Goal: Task Accomplishment & Management: Manage account settings

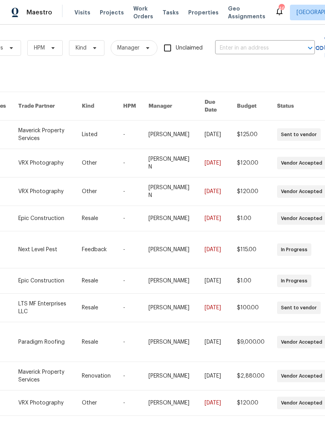
scroll to position [0, 127]
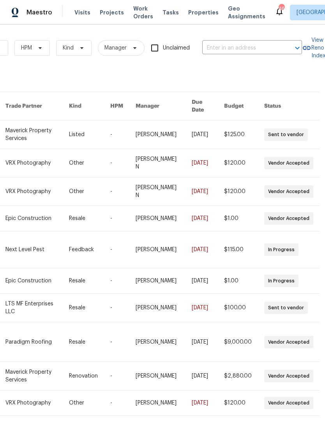
click at [275, 49] on input "text" at bounding box center [242, 48] width 78 height 12
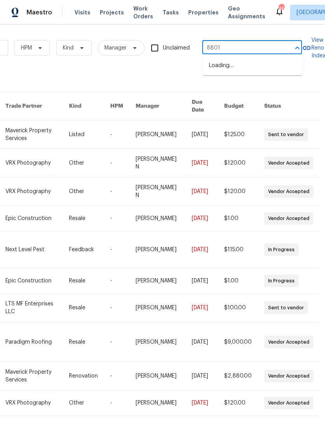
type input "8801 f"
click at [286, 66] on li "8801 Falcon Crest Dr, McKinney, TX 75072" at bounding box center [253, 69] width 100 height 21
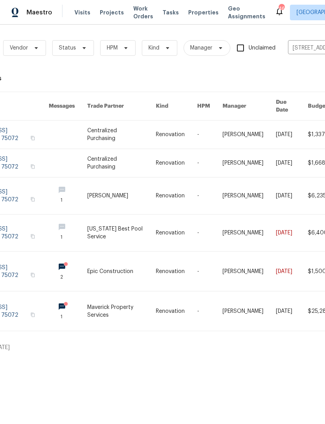
scroll to position [0, 57]
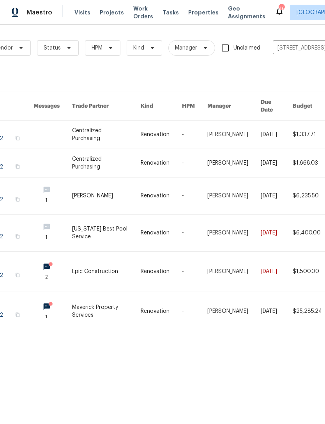
click at [282, 42] on input "8801 Falcon Crest Dr, McKinney, TX 75072" at bounding box center [312, 48] width 78 height 12
click at [286, 45] on input "8801 Falcon Crest Dr, McKinney, TX 75072" at bounding box center [312, 48] width 78 height 12
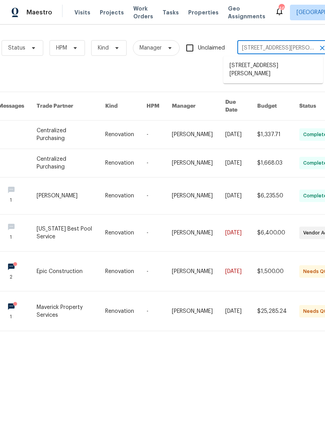
scroll to position [0, 94]
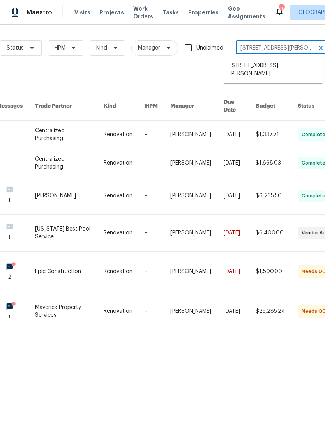
click at [303, 50] on input "8801 Falcon Crest Dr, McKinney, TX 75072" at bounding box center [275, 48] width 78 height 12
click at [306, 48] on input "8801 Falcon Crest Dr, McKinney, TX 75072" at bounding box center [275, 48] width 78 height 12
type input "5118"
click at [284, 90] on li "5118 Feather Crst, McKinney, TX 75072" at bounding box center [274, 82] width 100 height 21
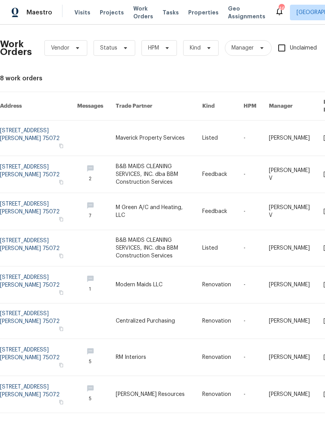
click at [161, 129] on link at bounding box center [159, 138] width 87 height 35
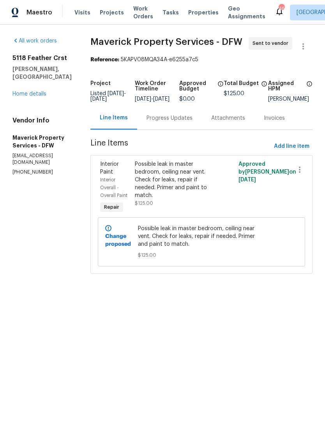
click at [180, 119] on div "Progress Updates" at bounding box center [170, 118] width 46 height 8
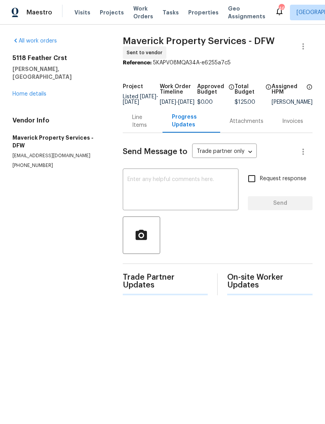
click at [226, 185] on textarea at bounding box center [181, 190] width 107 height 27
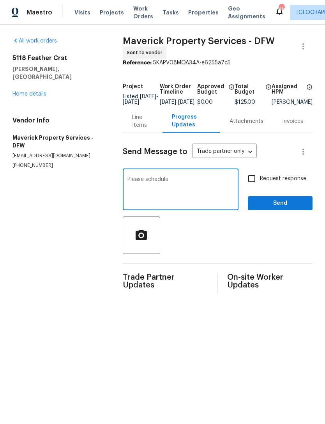
type textarea "Please schedule"
click at [277, 208] on span "Send" at bounding box center [280, 204] width 52 height 10
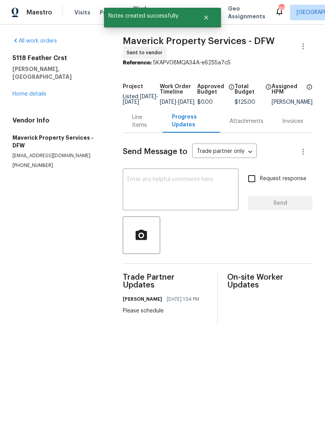
click at [34, 91] on link "Home details" at bounding box center [29, 93] width 34 height 5
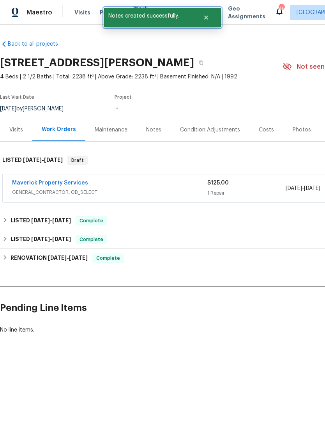
click at [212, 22] on button "Close" at bounding box center [207, 18] width 26 height 16
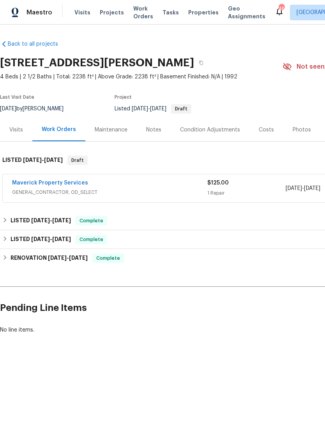
click at [133, 6] on span "Work Orders" at bounding box center [143, 13] width 20 height 16
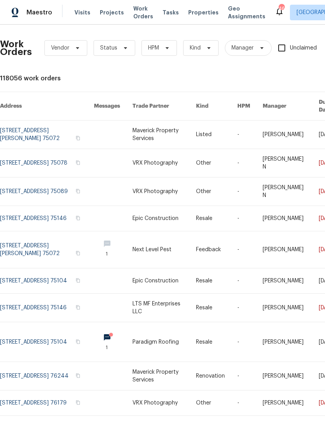
scroll to position [0, 22]
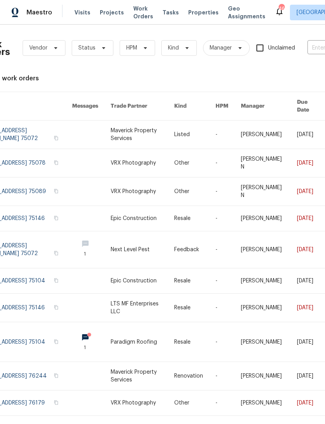
click at [139, 19] on span "Work Orders" at bounding box center [143, 13] width 20 height 16
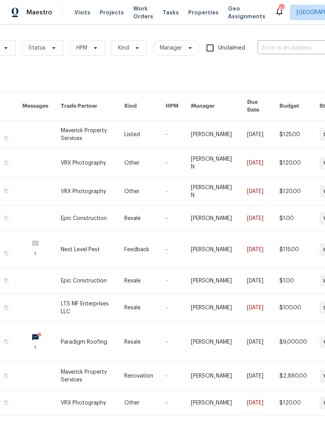
scroll to position [0, 80]
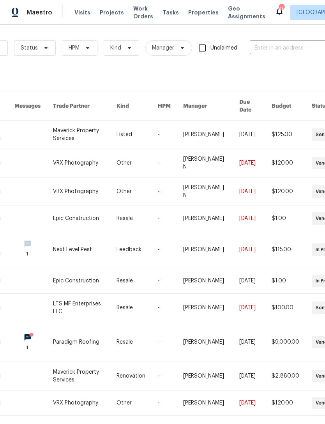
click at [269, 48] on input "text" at bounding box center [289, 48] width 78 height 12
type input "7700"
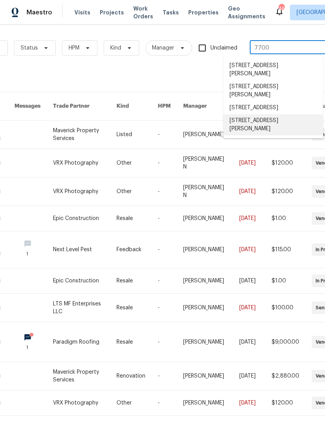
click at [291, 135] on li "7700 Rockledge Dr, McKinney, TX 75071" at bounding box center [274, 124] width 100 height 21
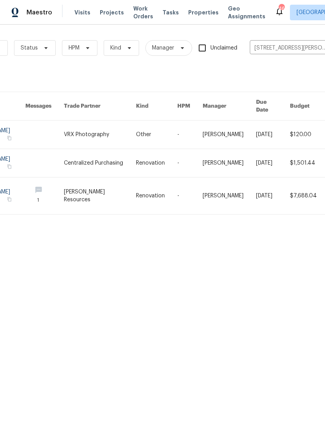
click at [102, 186] on link at bounding box center [100, 196] width 72 height 37
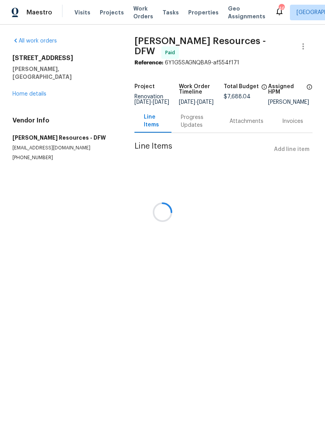
click at [30, 91] on link "Home details" at bounding box center [29, 93] width 34 height 5
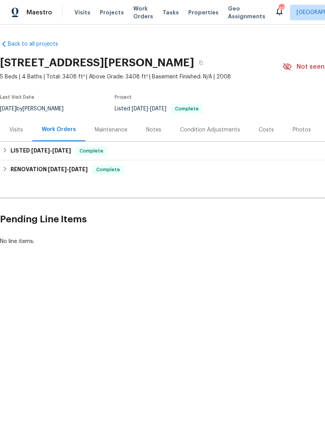
click at [301, 130] on div "Photos" at bounding box center [302, 130] width 18 height 8
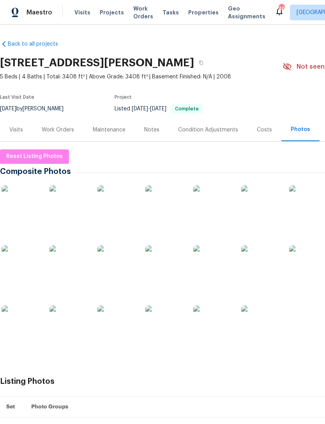
click at [82, 212] on img at bounding box center [69, 204] width 39 height 39
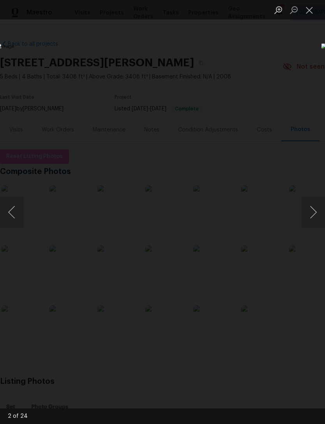
click at [303, 19] on li "Lightbox" at bounding box center [310, 10] width 16 height 20
click at [311, 12] on button "Close lightbox" at bounding box center [310, 10] width 16 height 14
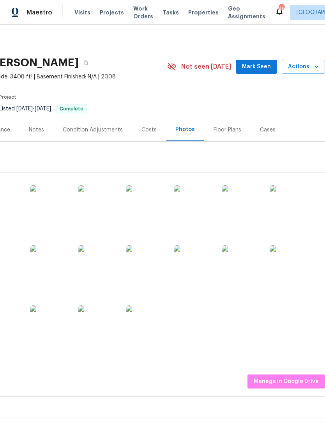
scroll to position [0, 115]
click at [310, 71] on span "Actions" at bounding box center [303, 67] width 31 height 10
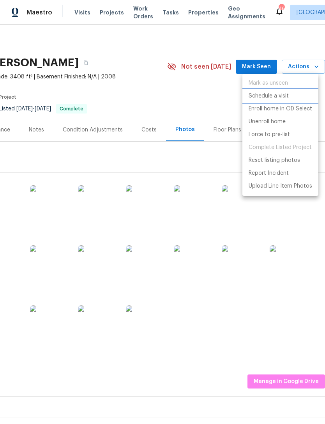
click at [278, 93] on p "Schedule a visit" at bounding box center [269, 96] width 40 height 8
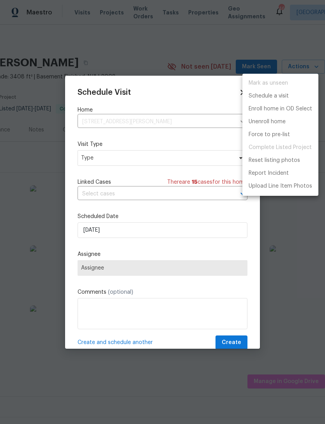
click at [123, 157] on div at bounding box center [162, 212] width 325 height 424
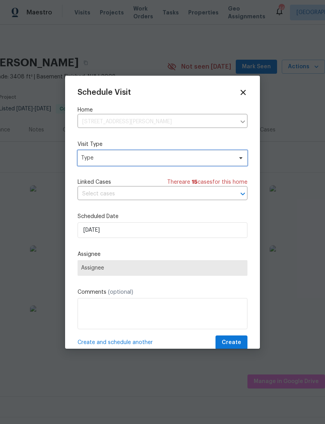
click at [149, 160] on span "Type" at bounding box center [157, 158] width 152 height 8
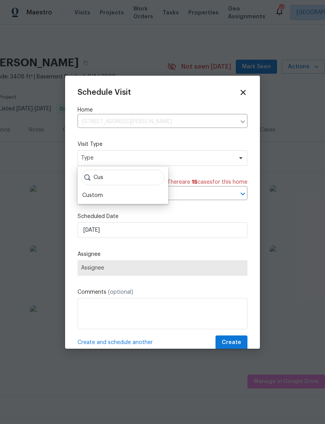
type input "Cus"
click at [96, 193] on div "Custom" at bounding box center [92, 196] width 21 height 8
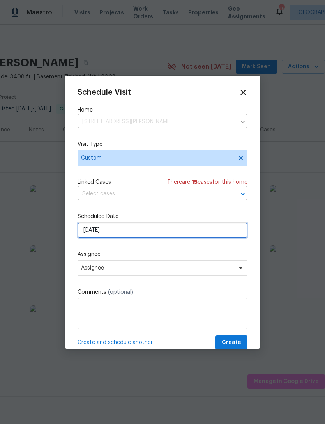
click at [130, 229] on input "[DATE]" at bounding box center [163, 230] width 170 height 16
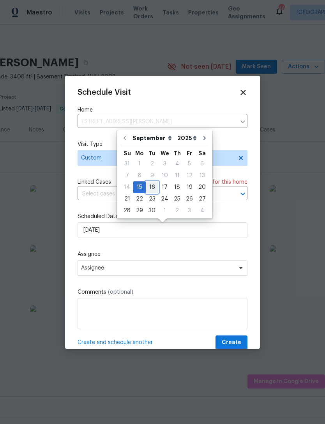
click at [150, 188] on div "16" at bounding box center [152, 187] width 12 height 11
type input "9/16/2025"
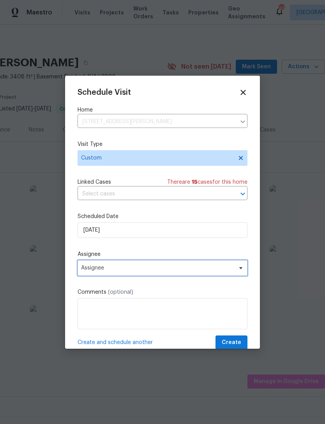
click at [135, 269] on span "Assignee" at bounding box center [157, 268] width 153 height 6
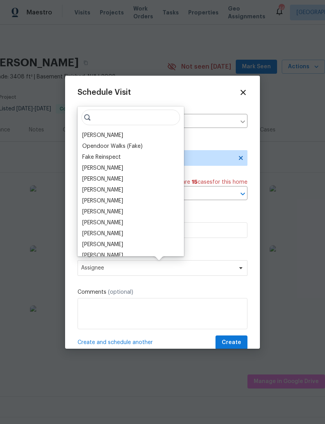
click at [100, 135] on div "[PERSON_NAME]" at bounding box center [102, 135] width 41 height 8
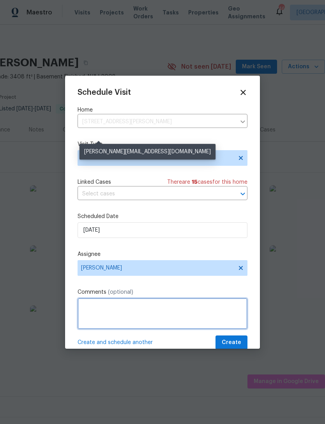
click at [137, 310] on textarea at bounding box center [163, 313] width 170 height 31
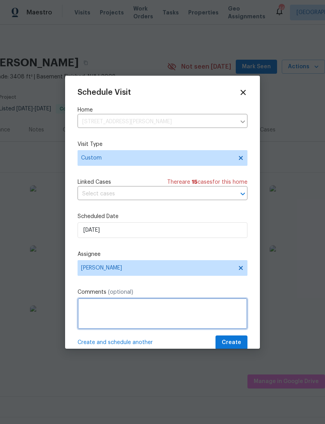
scroll to position [25, 0]
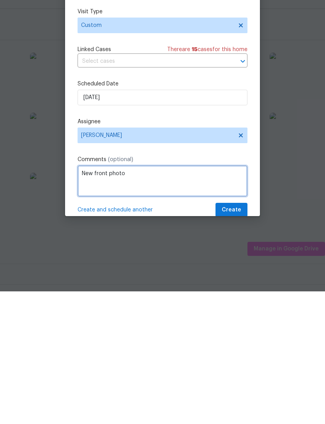
type textarea "New front photo"
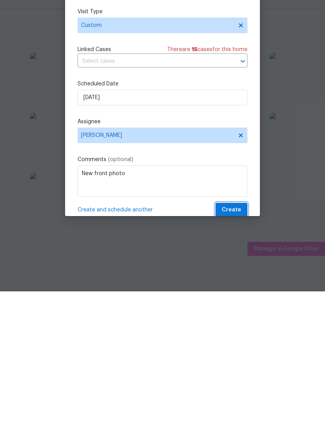
click at [247, 336] on button "Create" at bounding box center [232, 343] width 32 height 14
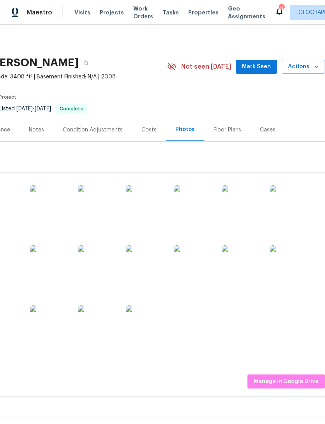
scroll to position [0, 0]
click at [144, 18] on span "Work Orders" at bounding box center [143, 13] width 20 height 16
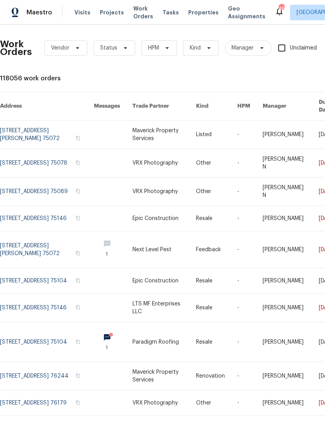
click at [195, 10] on span "Properties" at bounding box center [203, 13] width 30 height 8
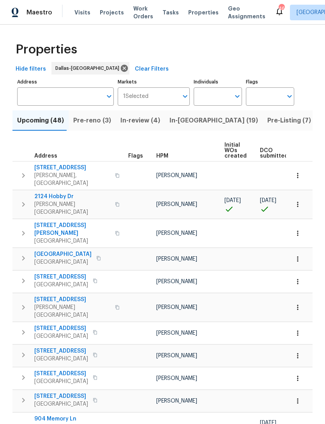
click at [212, 106] on input "Individuals" at bounding box center [212, 96] width 37 height 18
type input "Alicia anices"
click at [222, 121] on li "[PERSON_NAME]" at bounding box center [218, 121] width 36 height 16
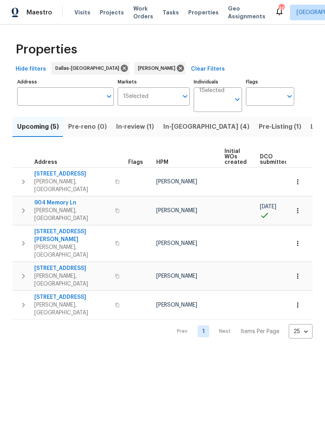
click at [174, 129] on span "In-reno (4)" at bounding box center [206, 126] width 86 height 11
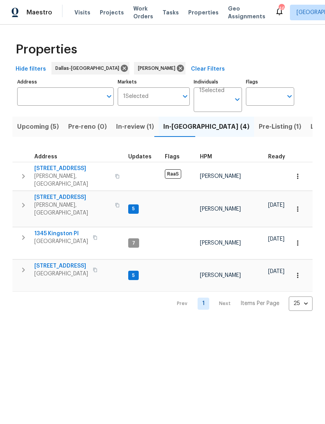
click at [68, 230] on span "1345 Kingston Pl" at bounding box center [61, 234] width 54 height 8
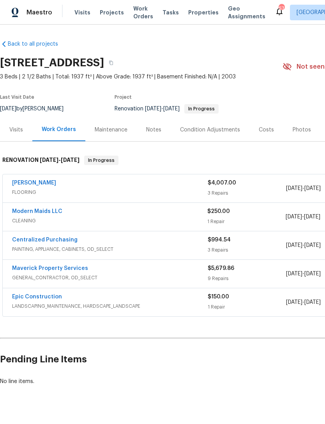
click at [155, 130] on div "Notes" at bounding box center [153, 130] width 15 height 8
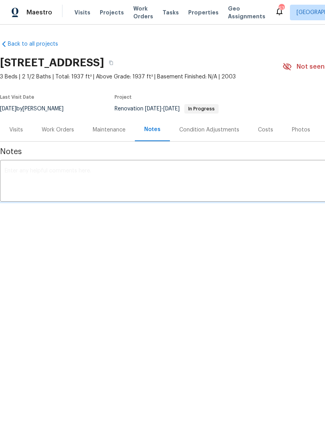
click at [205, 184] on textarea at bounding box center [221, 181] width 432 height 27
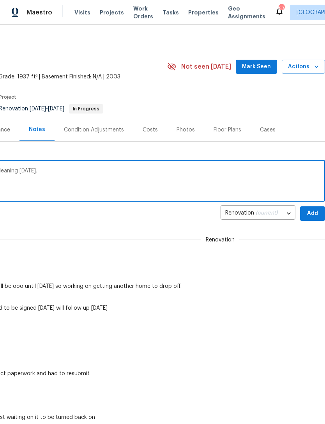
scroll to position [0, 117]
type textarea "Power is finally on, flooring install today. Cleaning tomorrow."
click at [309, 210] on span "Add" at bounding box center [313, 214] width 12 height 10
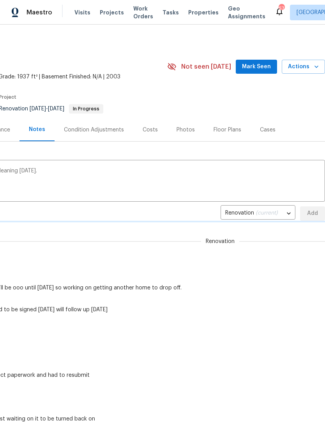
scroll to position [0, 115]
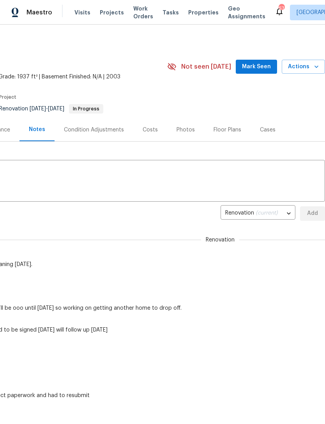
click at [268, 60] on button "Mark Seen" at bounding box center [256, 67] width 41 height 14
click at [196, 12] on span "Properties" at bounding box center [203, 13] width 30 height 8
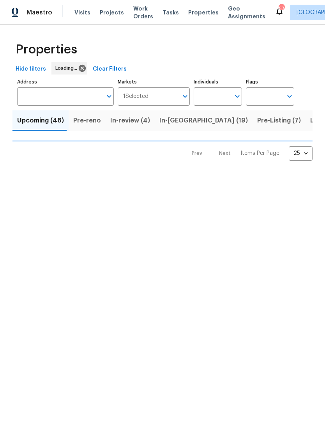
click at [219, 101] on input "Individuals" at bounding box center [212, 96] width 37 height 18
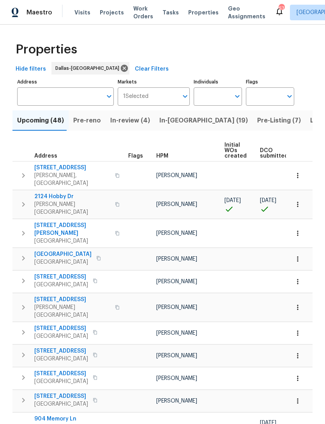
click at [226, 99] on input "Individuals" at bounding box center [212, 96] width 37 height 18
click at [229, 101] on input "Individuals" at bounding box center [212, 96] width 37 height 18
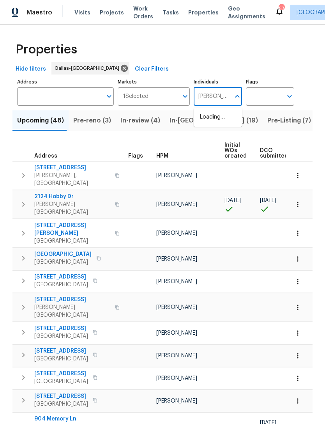
type input "Alicia anices"
click at [216, 123] on input "checkbox" at bounding box center [208, 121] width 16 height 16
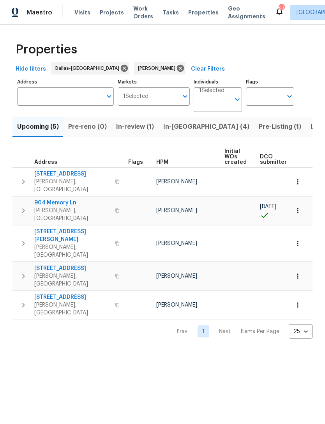
click at [182, 128] on span "In-reno (4)" at bounding box center [206, 126] width 86 height 11
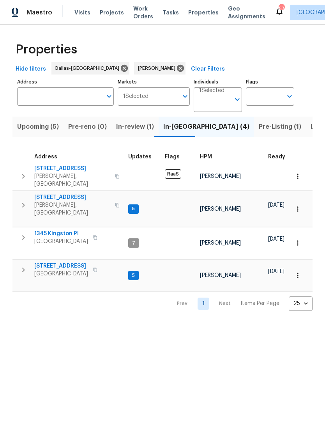
click at [74, 194] on span "8801 Falcon Crest Dr" at bounding box center [72, 198] width 76 height 8
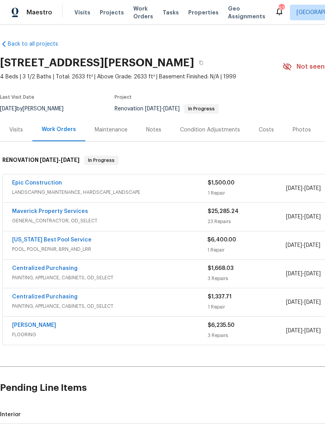
click at [149, 131] on div "Notes" at bounding box center [153, 130] width 15 height 8
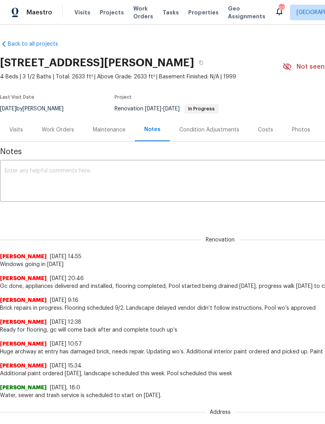
click at [222, 176] on textarea at bounding box center [221, 181] width 432 height 27
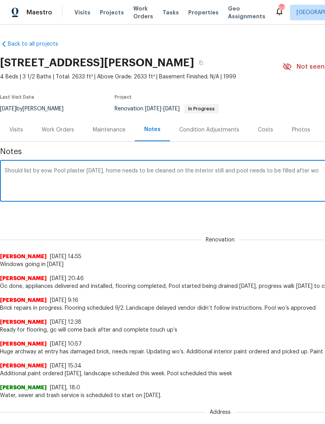
scroll to position [0, 115]
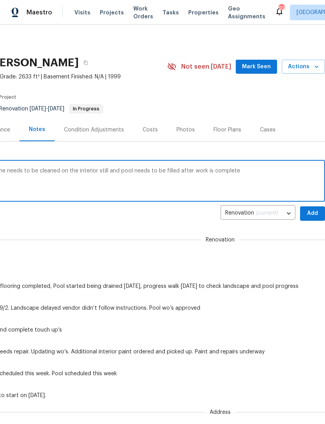
type textarea "Should list by eow. Pool plaster Wednesday, home needs to be cleaned on the int…"
click at [314, 218] on button "Add" at bounding box center [312, 213] width 25 height 14
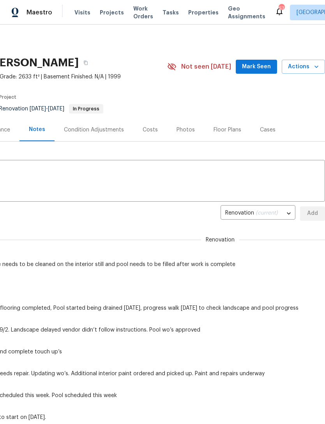
click at [269, 71] on span "Mark Seen" at bounding box center [256, 67] width 29 height 10
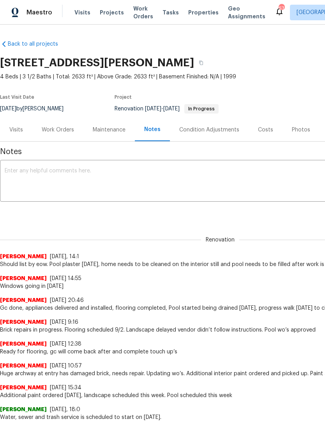
scroll to position [0, 0]
click at [107, 132] on div "Maintenance" at bounding box center [109, 130] width 33 height 8
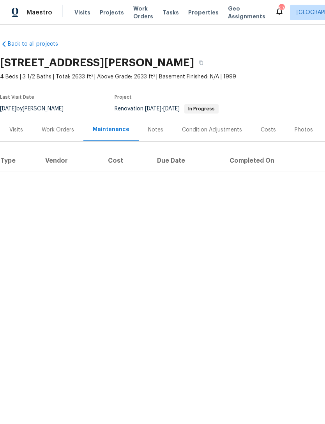
click at [67, 130] on div "Work Orders" at bounding box center [58, 130] width 32 height 8
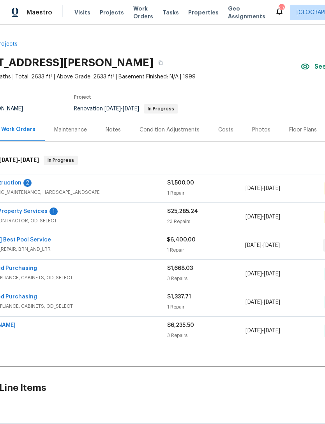
scroll to position [-1, 48]
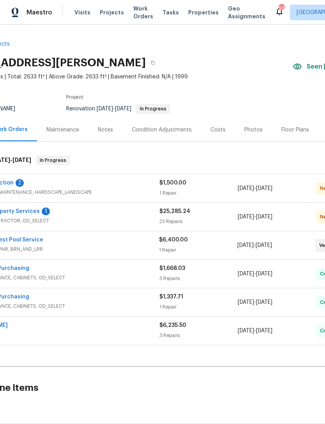
click at [87, 15] on span "Visits" at bounding box center [83, 13] width 16 height 8
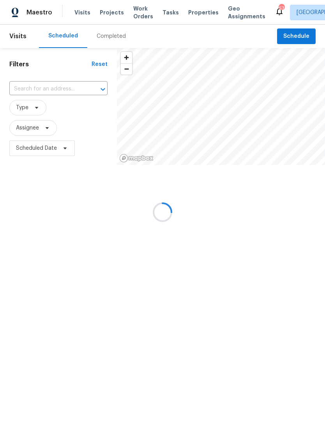
click at [87, 16] on div at bounding box center [162, 212] width 325 height 424
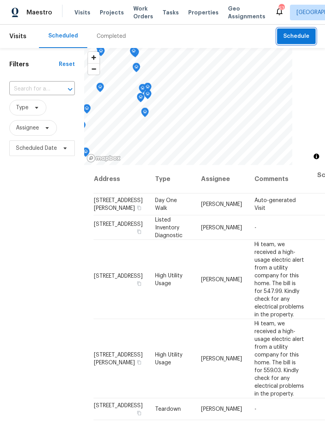
click at [302, 37] on span "Schedule" at bounding box center [297, 37] width 26 height 10
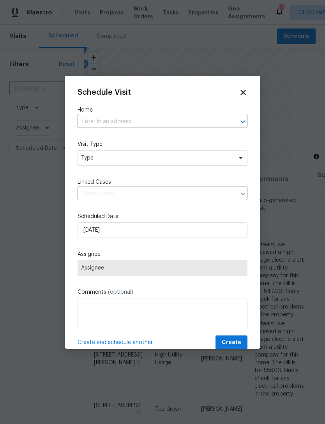
click at [170, 121] on input "text" at bounding box center [152, 122] width 148 height 12
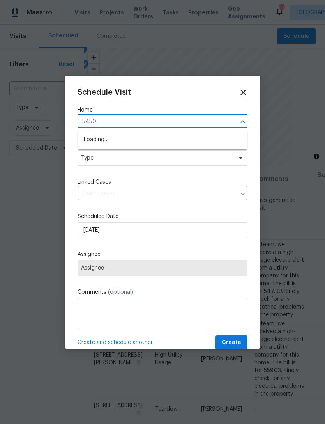
type input "5450"
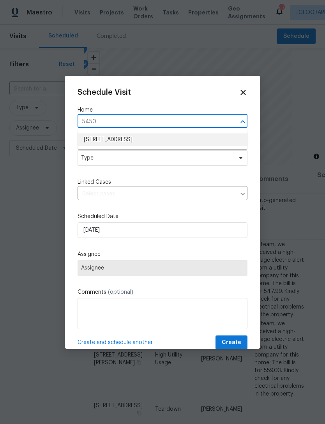
click at [176, 142] on li "[STREET_ADDRESS]" at bounding box center [163, 139] width 170 height 13
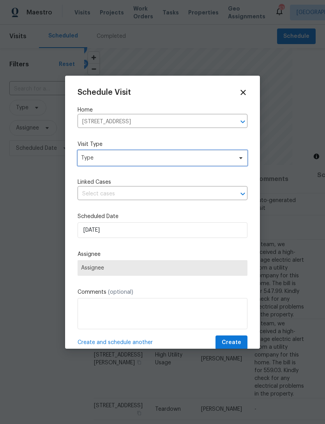
click at [142, 156] on span "Type" at bounding box center [157, 158] width 152 height 8
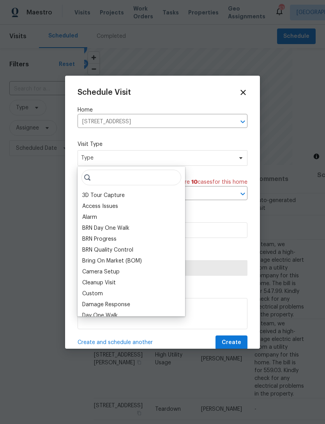
type input "V"
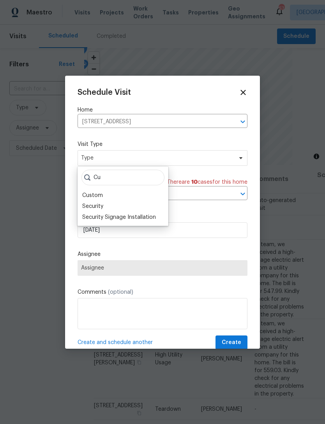
type input "Cu"
click at [93, 197] on div "Custom" at bounding box center [92, 196] width 21 height 8
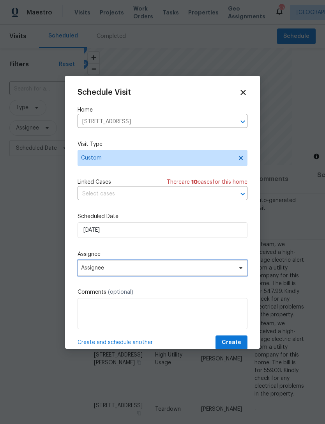
click at [111, 273] on span "Assignee" at bounding box center [163, 268] width 170 height 16
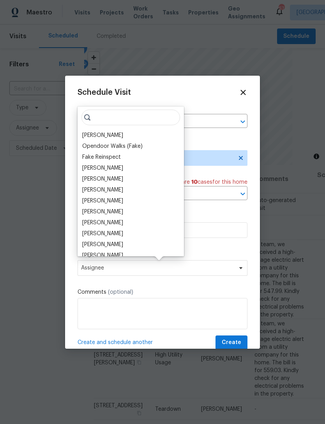
click at [112, 133] on div "[PERSON_NAME]" at bounding box center [102, 135] width 41 height 8
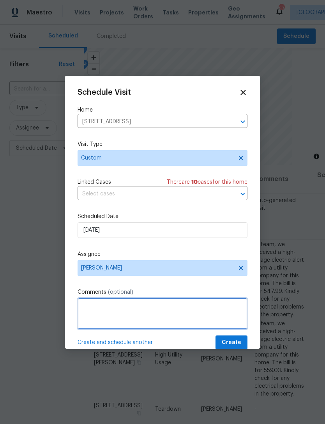
click at [151, 322] on textarea at bounding box center [163, 313] width 170 height 31
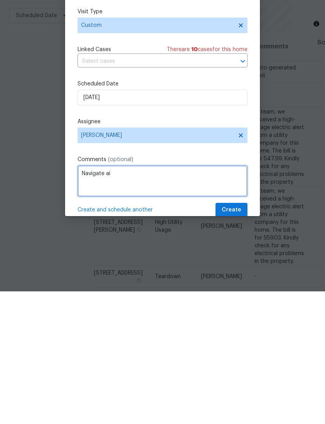
type textarea "Navigate ai"
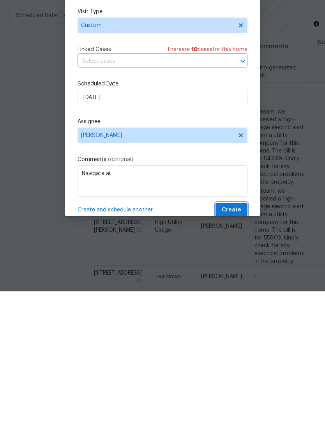
click at [235, 338] on span "Create" at bounding box center [232, 343] width 20 height 10
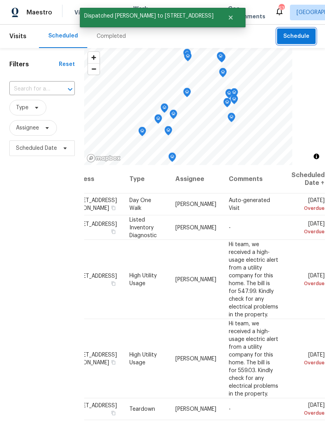
scroll to position [0, 67]
click at [37, 136] on span "Assignee" at bounding box center [33, 128] width 48 height 16
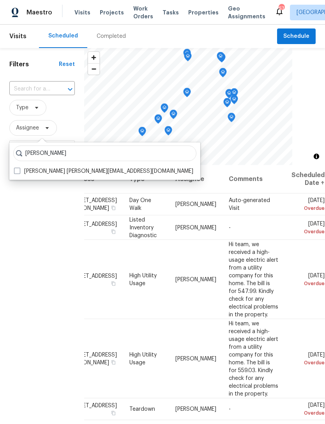
type input "Alicia anices"
click at [40, 170] on label "Alicia Anices alicia.anices@opendoor.com" at bounding box center [103, 171] width 179 height 8
click at [19, 170] on input "Alicia Anices alicia.anices@opendoor.com" at bounding box center [16, 169] width 5 height 5
checkbox input "true"
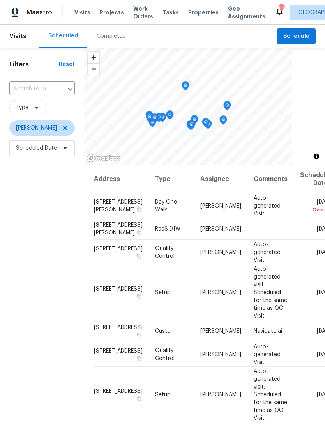
click at [0, 0] on icon at bounding box center [0, 0] width 0 height 0
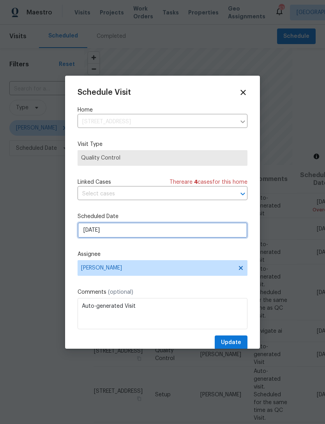
click at [129, 228] on input "[DATE]" at bounding box center [163, 230] width 170 height 16
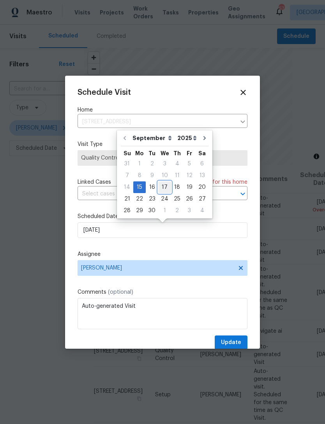
click at [165, 189] on div "17" at bounding box center [164, 187] width 13 height 11
type input "9/17/2025"
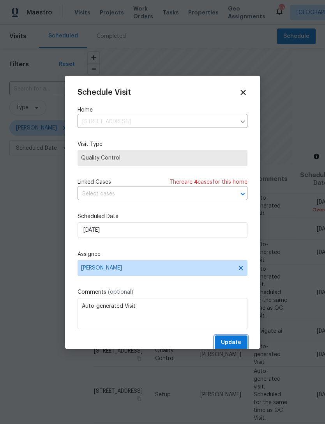
click at [242, 345] on button "Update" at bounding box center [231, 343] width 33 height 14
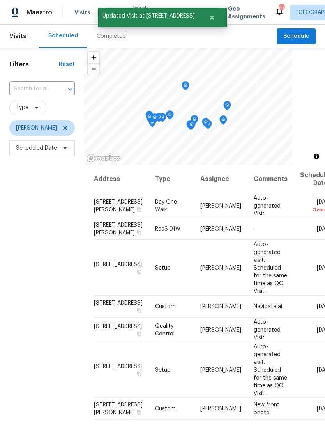
click at [0, 0] on icon at bounding box center [0, 0] width 0 height 0
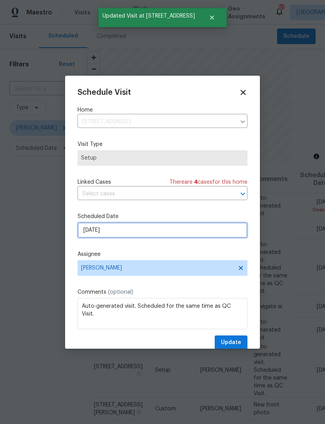
click at [135, 232] on input "[DATE]" at bounding box center [163, 230] width 170 height 16
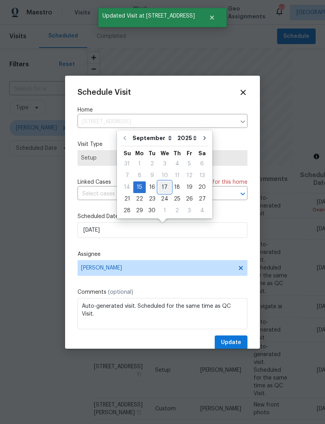
click at [164, 187] on div "17" at bounding box center [164, 187] width 13 height 11
type input "9/17/2025"
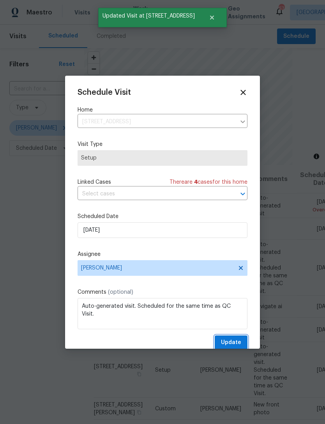
click at [244, 341] on button "Update" at bounding box center [231, 343] width 33 height 14
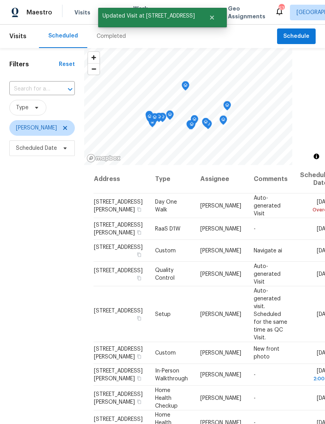
click at [0, 0] on icon at bounding box center [0, 0] width 0 height 0
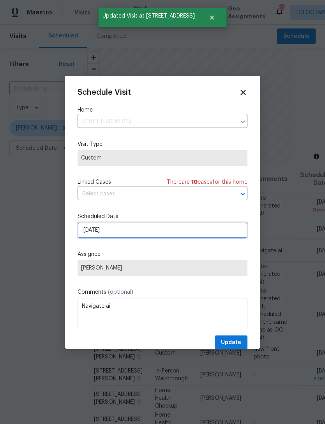
click at [130, 231] on input "[DATE]" at bounding box center [163, 230] width 170 height 16
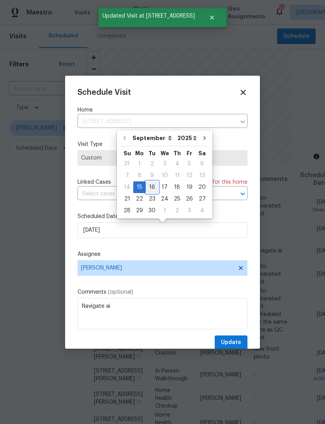
click at [154, 188] on div "16" at bounding box center [152, 187] width 12 height 11
type input "9/16/2025"
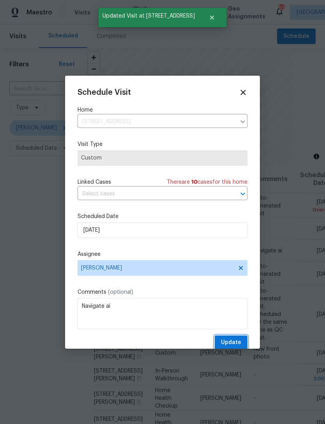
click at [240, 346] on span "Update" at bounding box center [231, 343] width 20 height 10
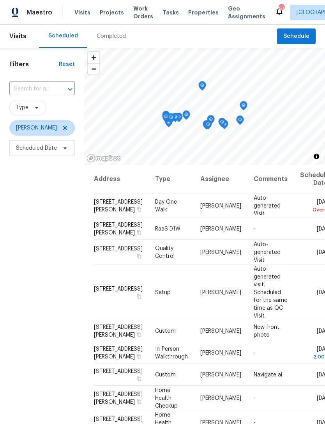
click at [195, 25] on div "Scheduled Completed" at bounding box center [158, 36] width 238 height 23
click at [193, 14] on span "Properties" at bounding box center [203, 13] width 30 height 8
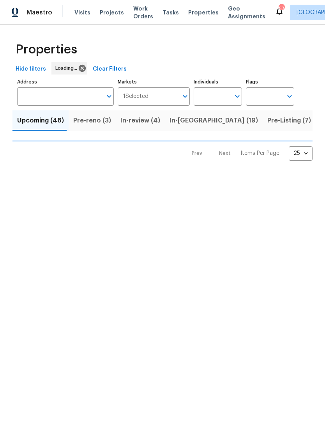
click at [220, 96] on input "Individuals" at bounding box center [212, 96] width 37 height 18
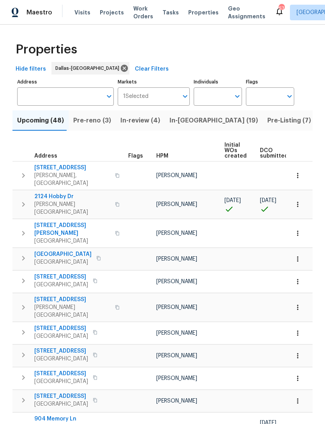
click at [221, 101] on input "Individuals" at bounding box center [212, 96] width 37 height 18
type input "Alicia anices"
click at [230, 121] on li "[PERSON_NAME]" at bounding box center [218, 121] width 36 height 16
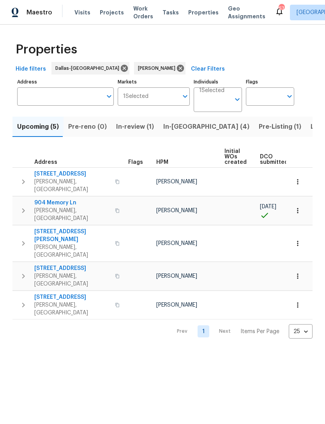
click at [259, 128] on span "Pre-Listing (1)" at bounding box center [280, 126] width 43 height 11
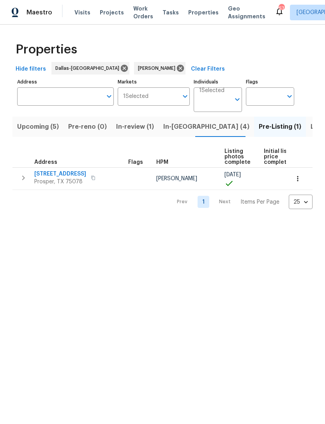
click at [66, 176] on span "[STREET_ADDRESS]" at bounding box center [60, 174] width 52 height 8
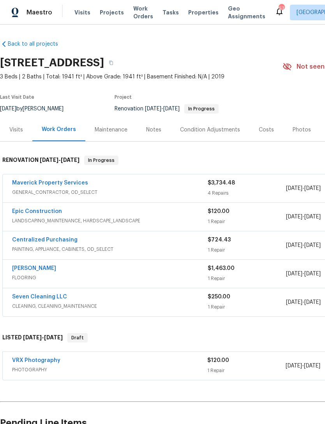
click at [58, 185] on link "Maverick Property Services" at bounding box center [50, 182] width 76 height 5
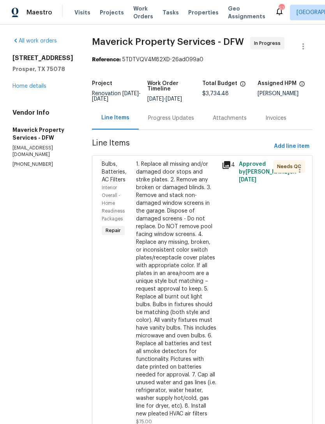
click at [191, 206] on div "1. Replace all missing and/or damaged door stops and strike plates. 2. Remove a…" at bounding box center [176, 289] width 81 height 258
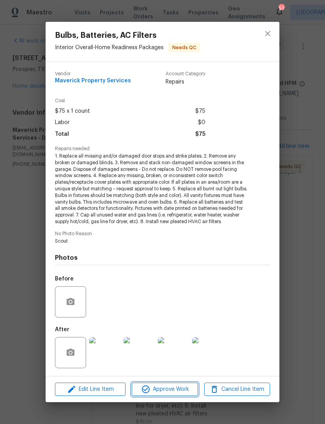
click at [187, 385] on span "Approve Work" at bounding box center [164, 390] width 61 height 10
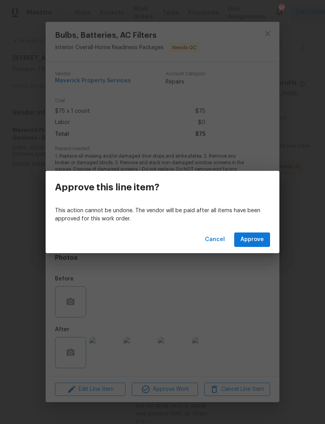
click at [261, 240] on span "Approve" at bounding box center [252, 240] width 23 height 10
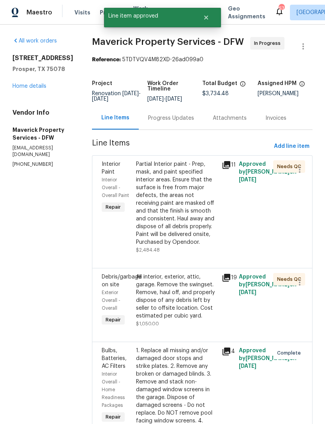
click at [207, 254] on div "Partial Interior paint - Prep, mask, and paint specified interior areas. Ensure…" at bounding box center [176, 207] width 81 height 94
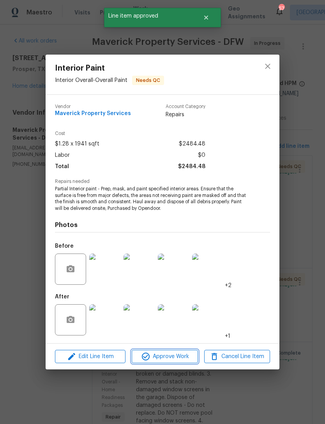
click at [176, 360] on span "Approve Work" at bounding box center [164, 357] width 61 height 10
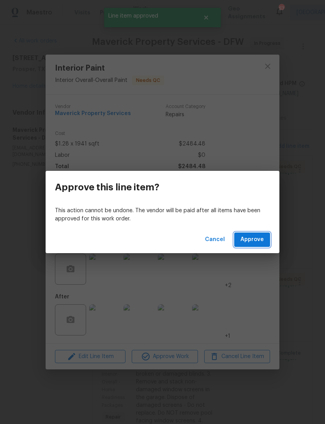
click at [260, 243] on span "Approve" at bounding box center [252, 240] width 23 height 10
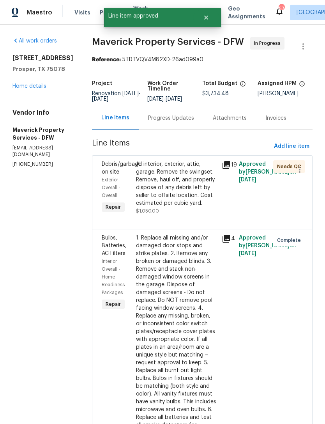
click at [208, 207] on div "All interior, exterior, attic, garage. Remove the swingset. Remove, haul off, a…" at bounding box center [176, 183] width 81 height 47
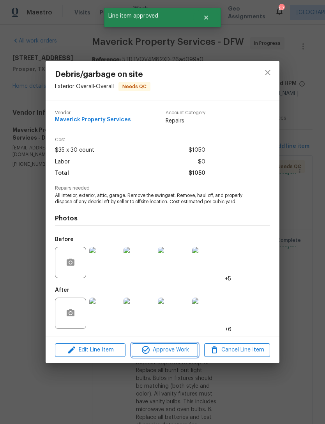
click at [177, 355] on span "Approve Work" at bounding box center [164, 350] width 61 height 10
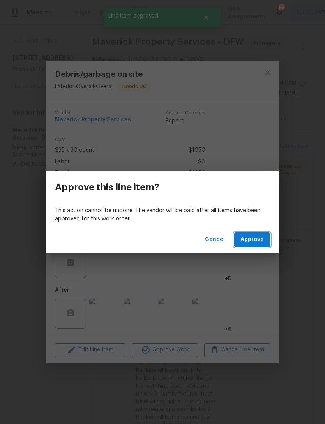
click at [250, 242] on span "Approve" at bounding box center [252, 240] width 23 height 10
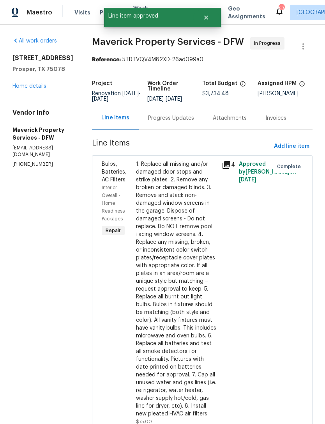
click at [37, 89] on link "Home details" at bounding box center [29, 85] width 34 height 5
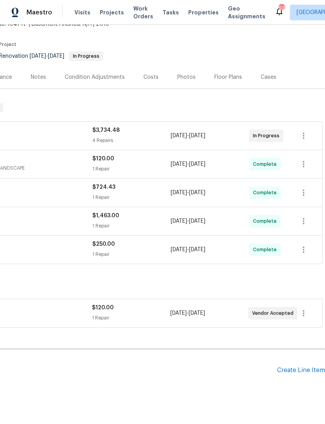
scroll to position [0, 115]
